Goal: Task Accomplishment & Management: Use online tool/utility

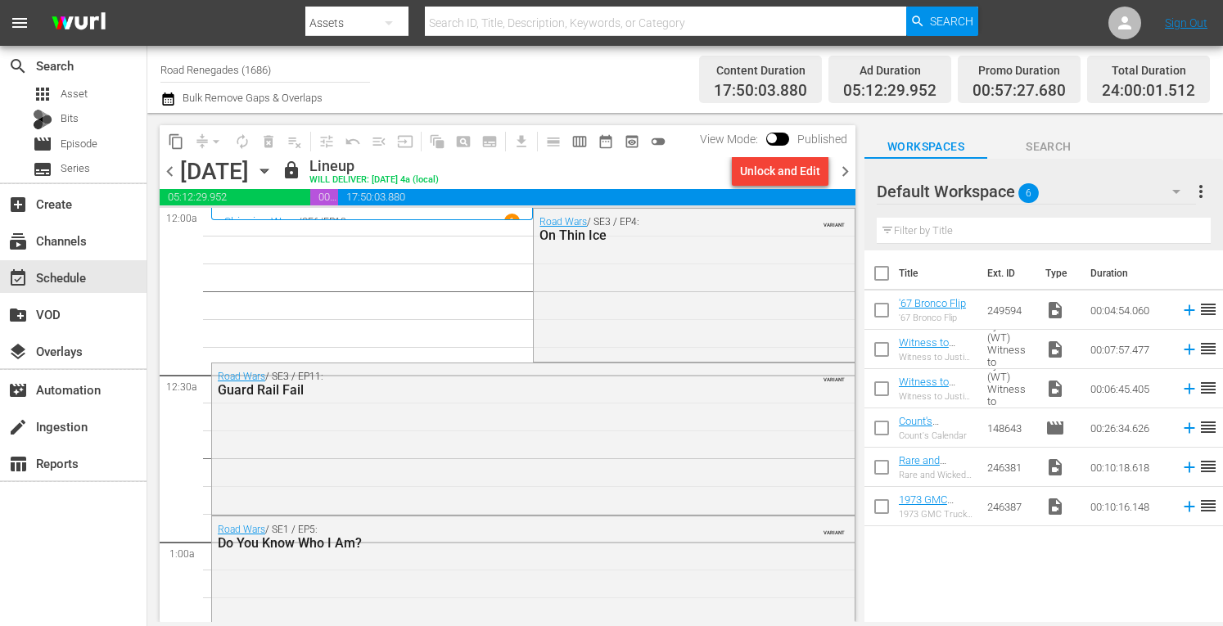
scroll to position [1814, 0]
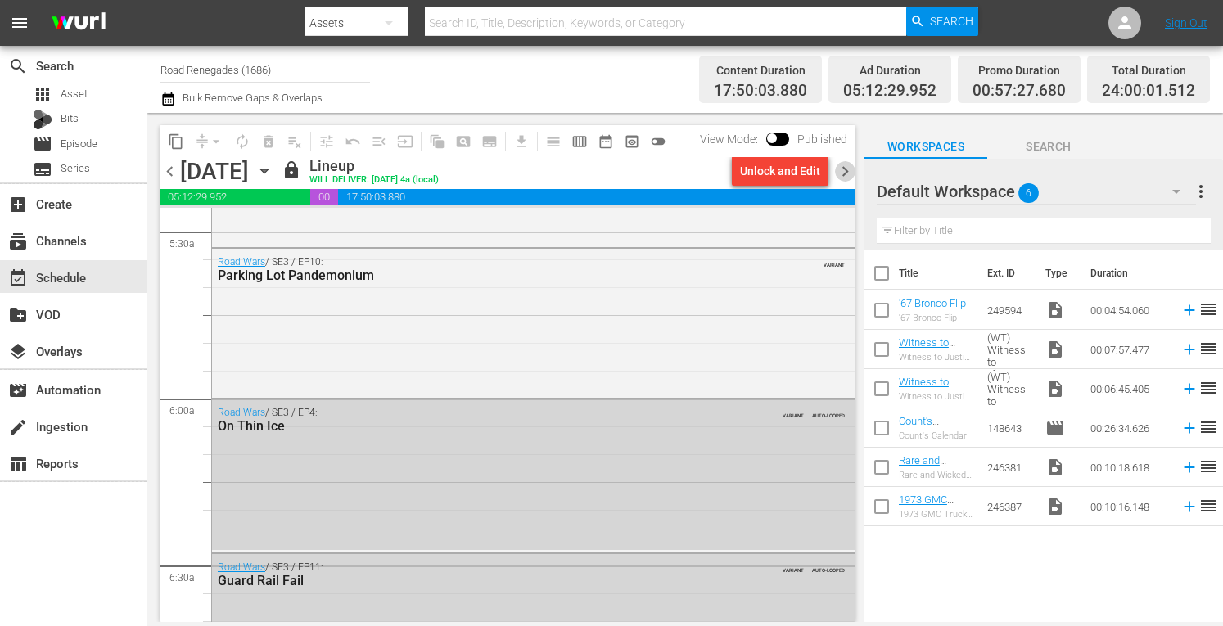
click at [842, 171] on span "chevron_right" at bounding box center [845, 171] width 20 height 20
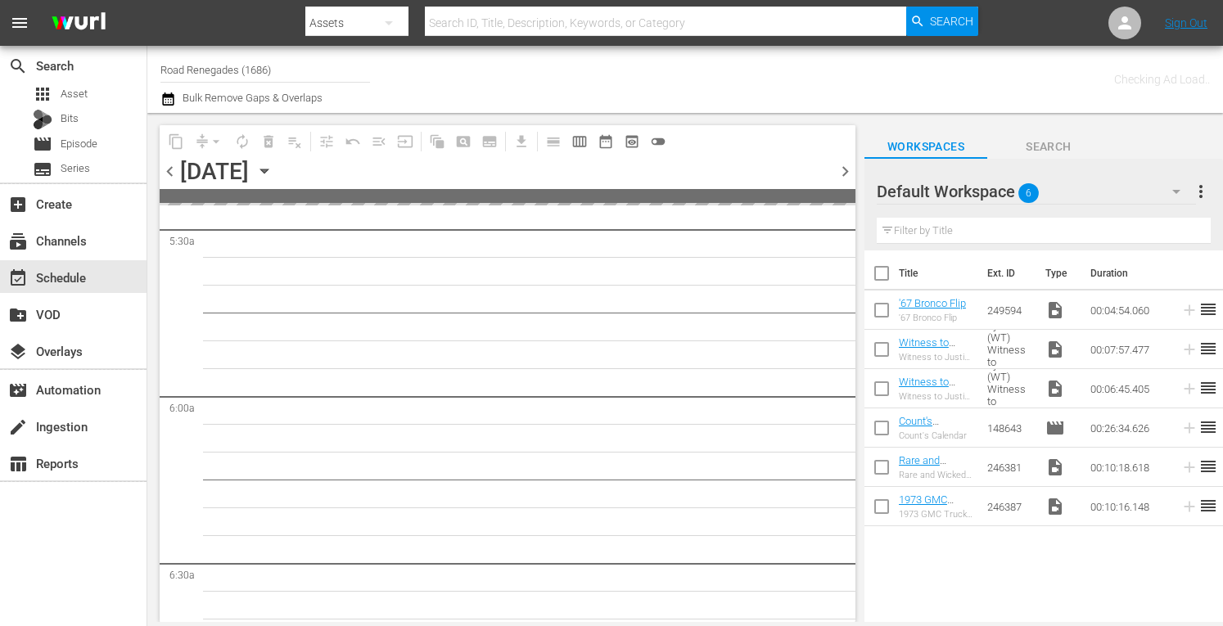
scroll to position [2009, 0]
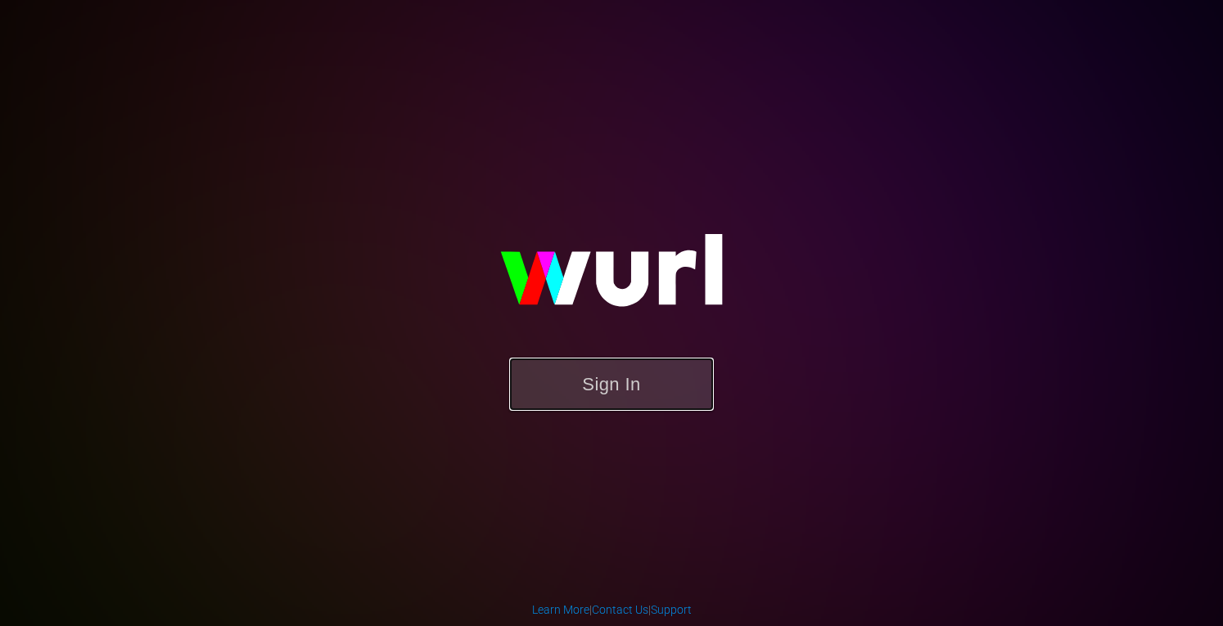
click at [616, 376] on button "Sign In" at bounding box center [611, 384] width 205 height 53
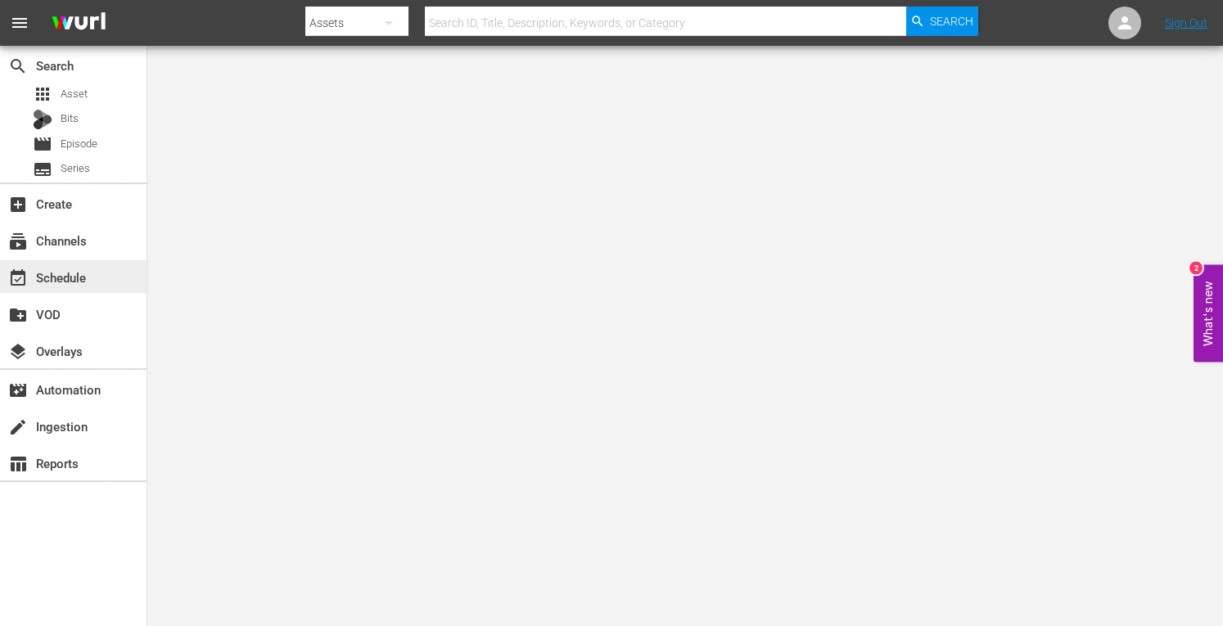
click at [78, 273] on div "event_available Schedule" at bounding box center [46, 275] width 92 height 15
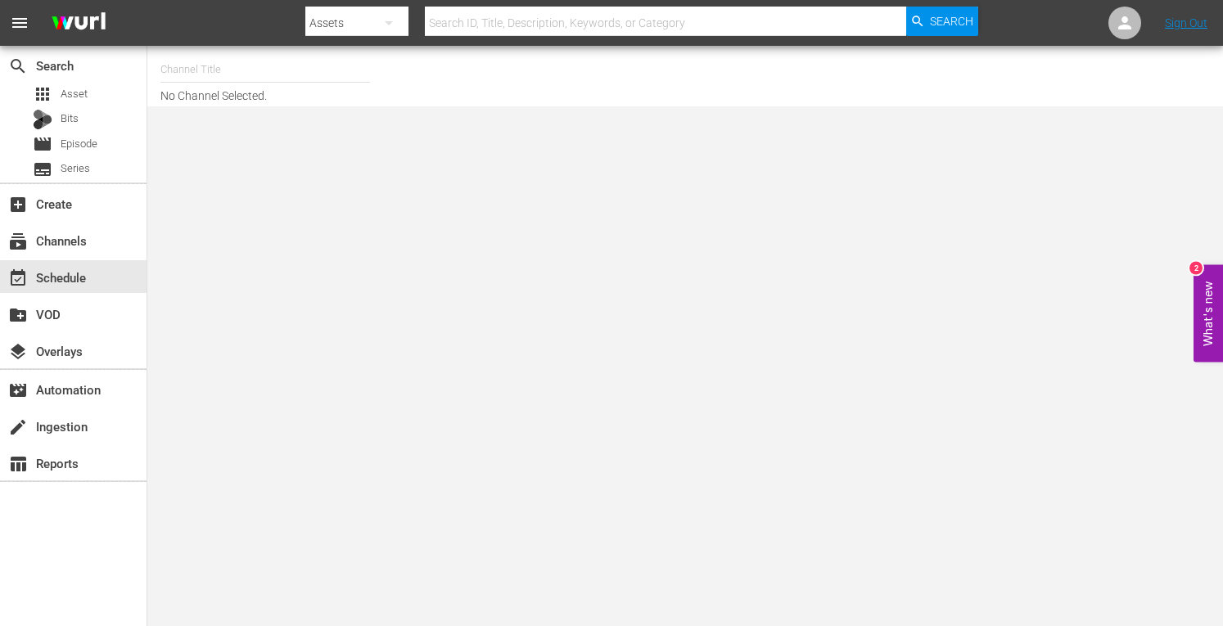
click at [188, 64] on input "text" at bounding box center [265, 69] width 210 height 39
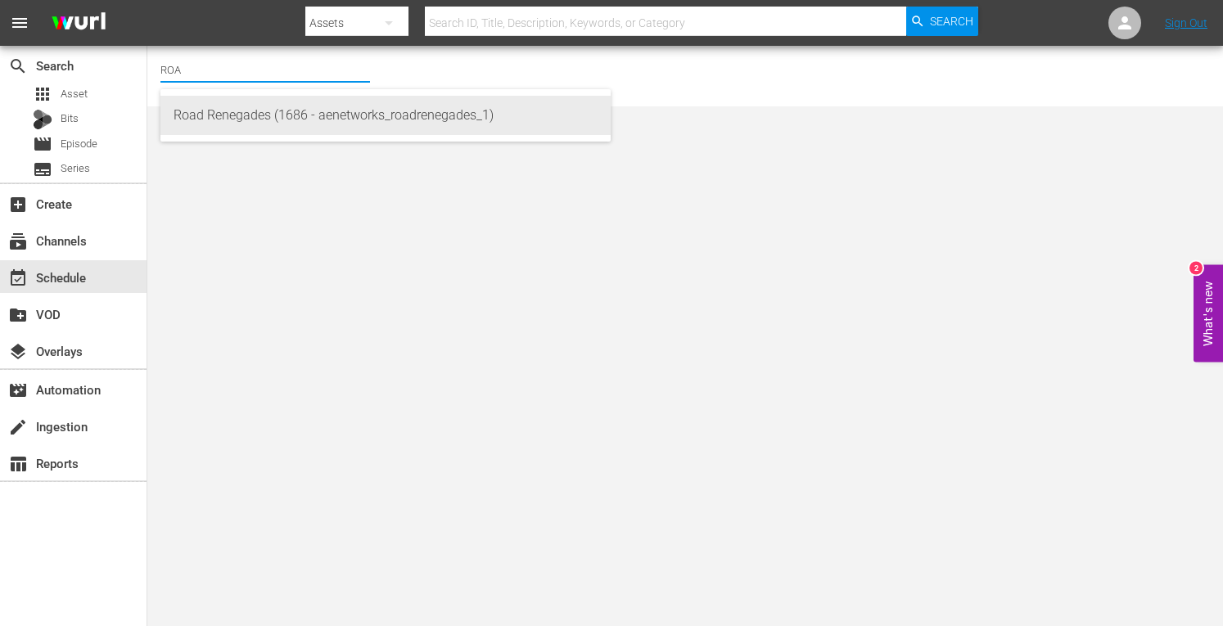
click at [195, 122] on div "Road Renegades (1686 - aenetworks_roadrenegades_1)" at bounding box center [386, 115] width 424 height 39
type input "Road Renegades (1686 - aenetworks_roadrenegades_1)"
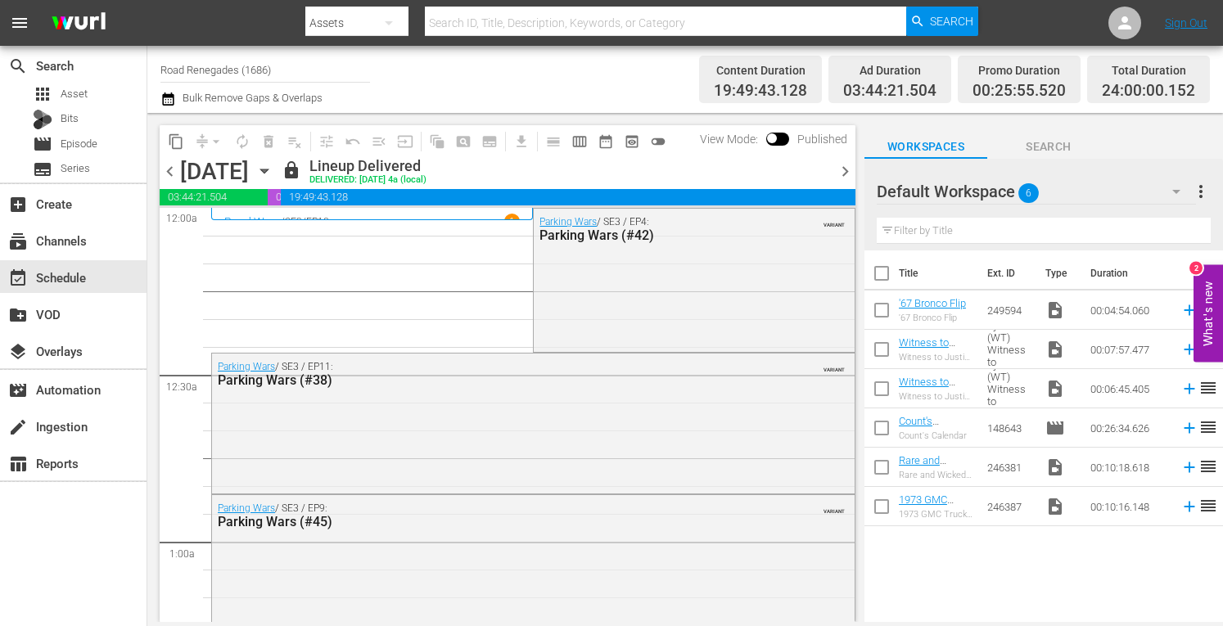
click at [268, 171] on icon "button" at bounding box center [263, 171] width 7 height 4
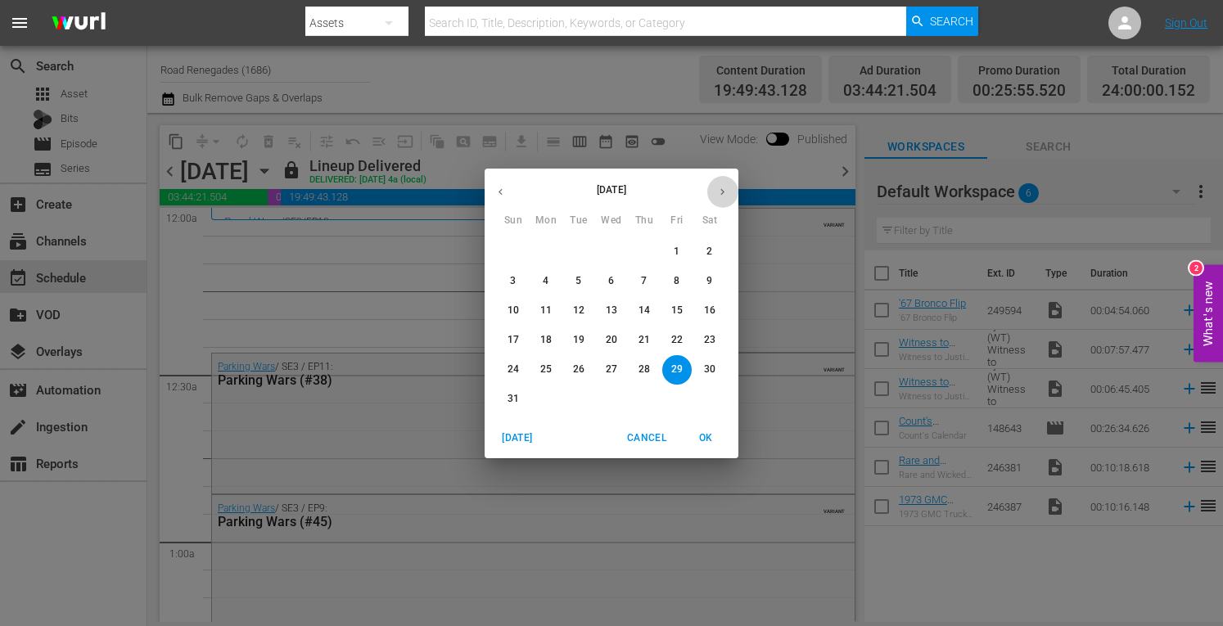
click at [717, 189] on icon "button" at bounding box center [722, 192] width 12 height 12
click at [551, 312] on p "15" at bounding box center [545, 311] width 11 height 14
